Goal: Navigation & Orientation: Find specific page/section

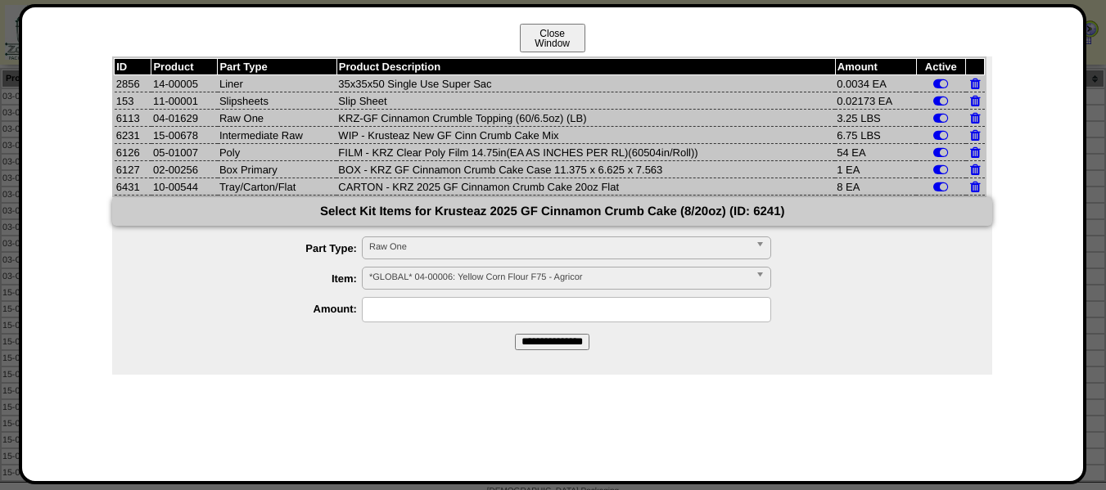
click at [550, 32] on button "Close Window" at bounding box center [553, 38] width 66 height 29
